Goal: Information Seeking & Learning: Learn about a topic

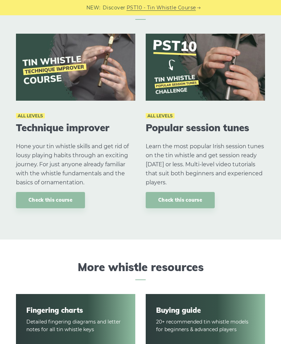
scroll to position [679, 0]
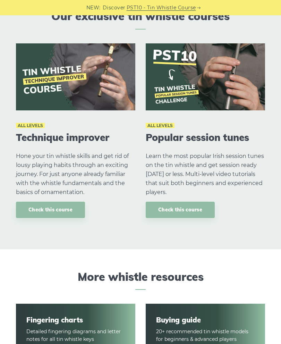
click at [264, 259] on div "NEW: Discover PST10 - Tin Whistle Course Lessons Fingering Charts Tabs & Notes …" at bounding box center [140, 241] width 281 height 1808
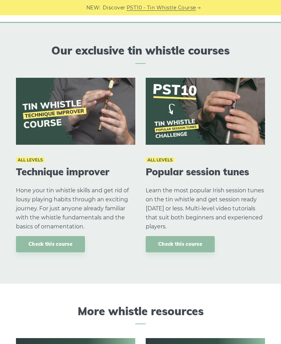
scroll to position [641, 0]
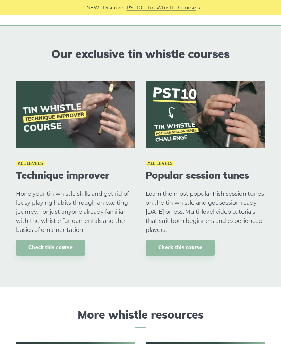
click at [262, 261] on div "All levels Popular session tunes Learn the most popular Irish session tunes on …" at bounding box center [206, 174] width 130 height 185
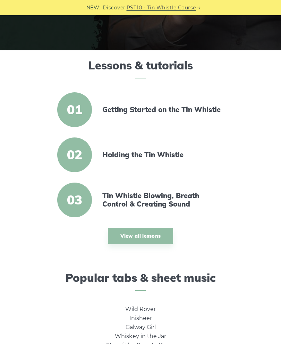
scroll to position [144, 0]
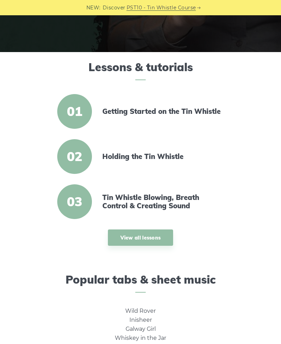
click at [176, 111] on link "Getting Started on the Tin Whistle" at bounding box center [161, 111] width 119 height 8
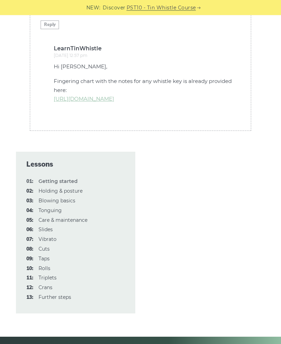
scroll to position [1823, 0]
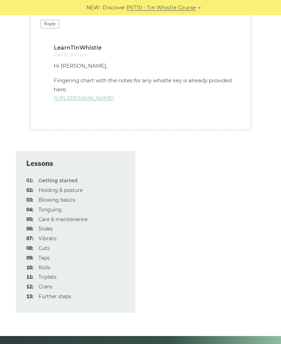
click at [62, 197] on link "03: Blowing basics" at bounding box center [57, 200] width 37 height 6
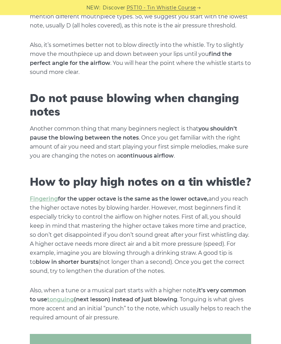
scroll to position [735, 0]
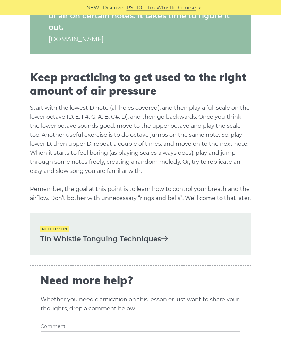
scroll to position [1080, 0]
click at [48, 232] on span "Next lesson" at bounding box center [54, 229] width 28 height 6
click at [162, 241] on icon at bounding box center [164, 238] width 7 height 7
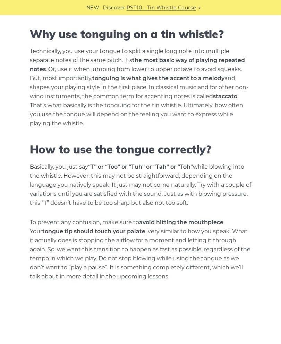
scroll to position [214, 0]
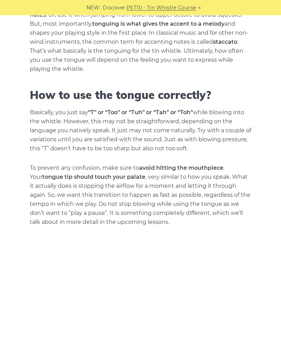
scroll to position [268, 0]
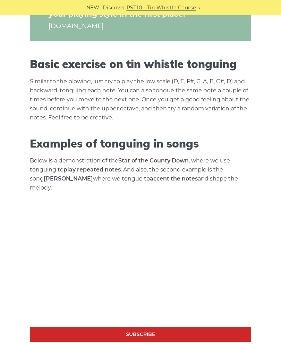
scroll to position [681, 0]
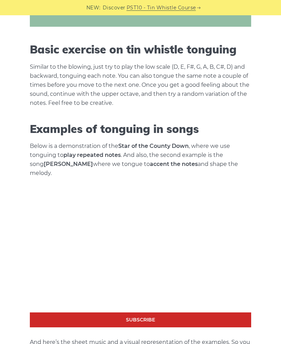
scroll to position [684, 0]
